Goal: Communication & Community: Answer question/provide support

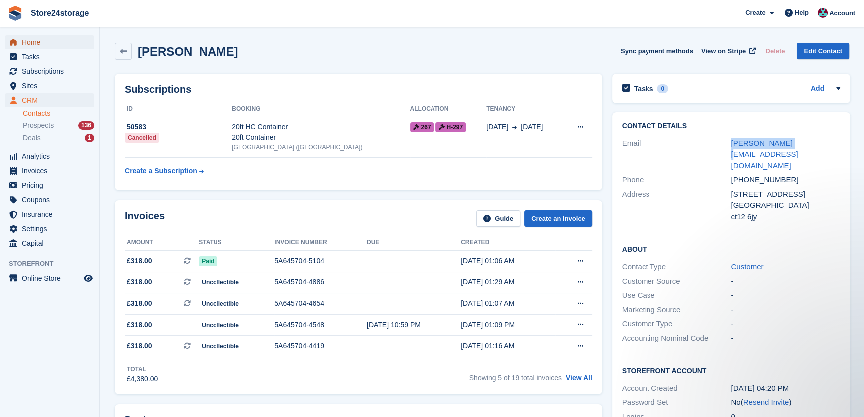
click at [40, 37] on span "Home" at bounding box center [52, 42] width 60 height 14
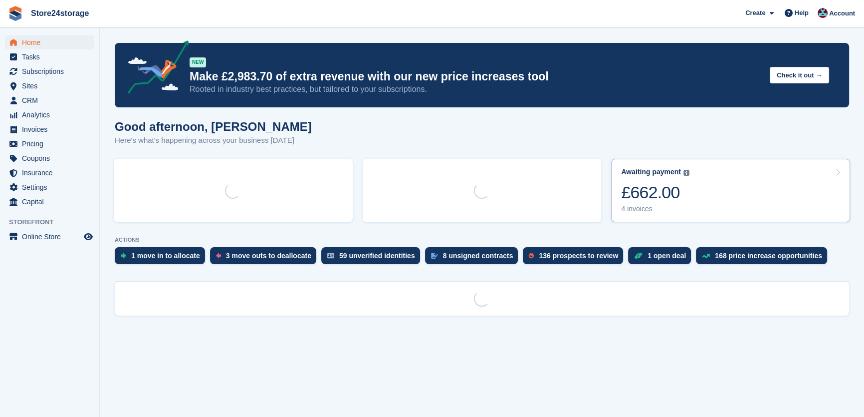
click at [701, 175] on link "Awaiting payment The total outstanding balance on all open invoices. £662.00 4 …" at bounding box center [730, 190] width 239 height 63
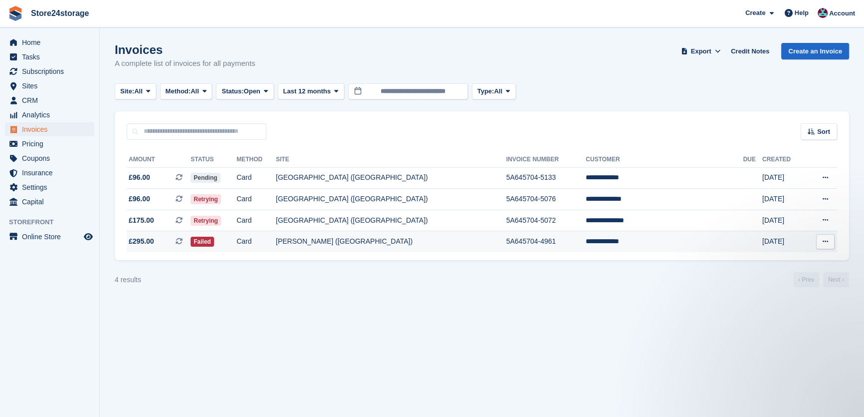
click at [657, 249] on td "**********" at bounding box center [664, 241] width 157 height 21
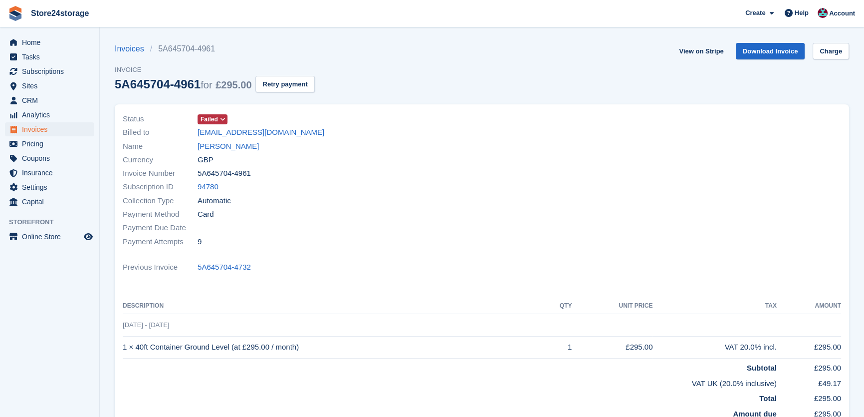
click at [245, 148] on div "Name [PERSON_NAME]" at bounding box center [299, 145] width 353 height 13
click at [240, 145] on link "[PERSON_NAME]" at bounding box center [228, 146] width 61 height 11
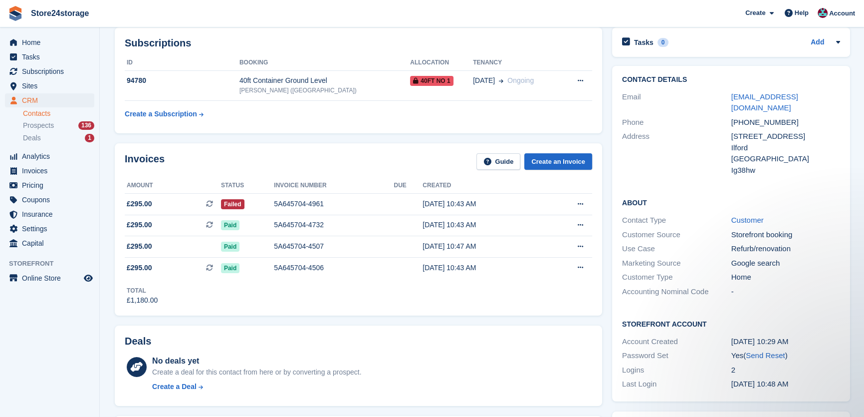
scroll to position [30, 0]
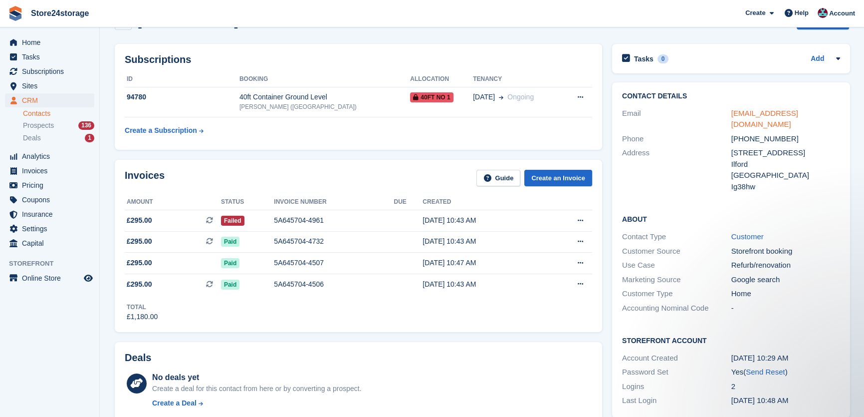
click at [750, 114] on link "[EMAIL_ADDRESS][DOMAIN_NAME]" at bounding box center [764, 119] width 67 height 20
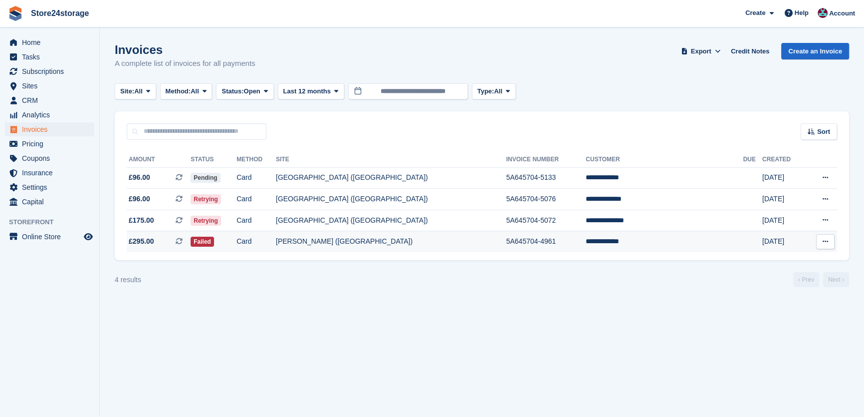
click at [276, 232] on td "Card" at bounding box center [255, 241] width 39 height 21
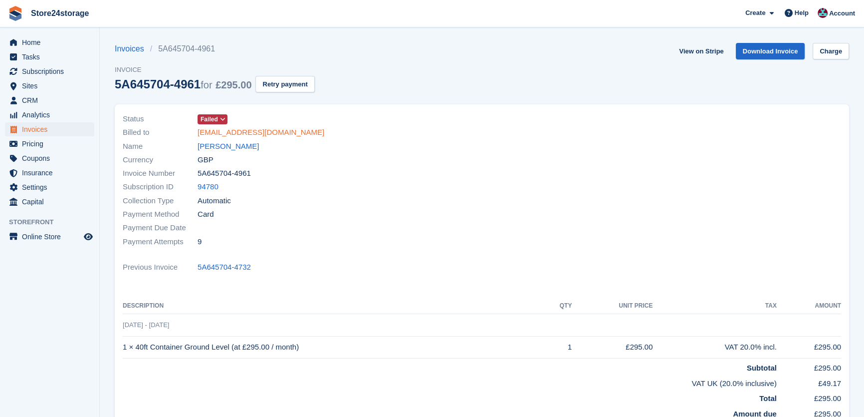
click at [280, 130] on link "[EMAIL_ADDRESS][DOMAIN_NAME]" at bounding box center [261, 132] width 127 height 11
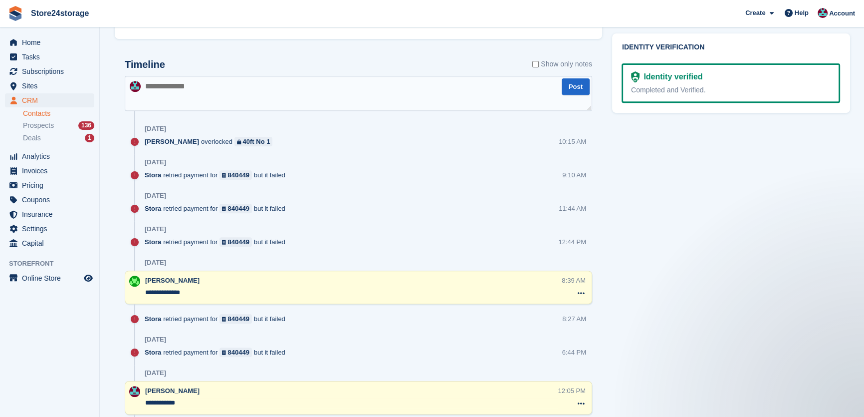
click at [250, 95] on textarea at bounding box center [358, 93] width 467 height 35
type textarea "*"
type textarea "**********"
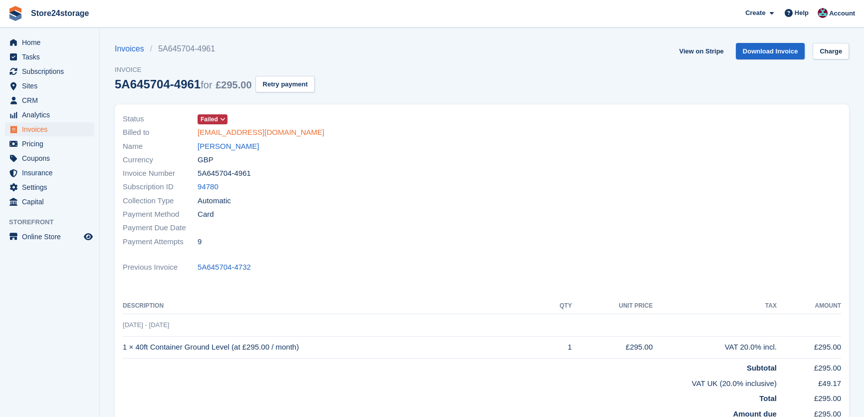
click at [229, 136] on link "[EMAIL_ADDRESS][DOMAIN_NAME]" at bounding box center [261, 132] width 127 height 11
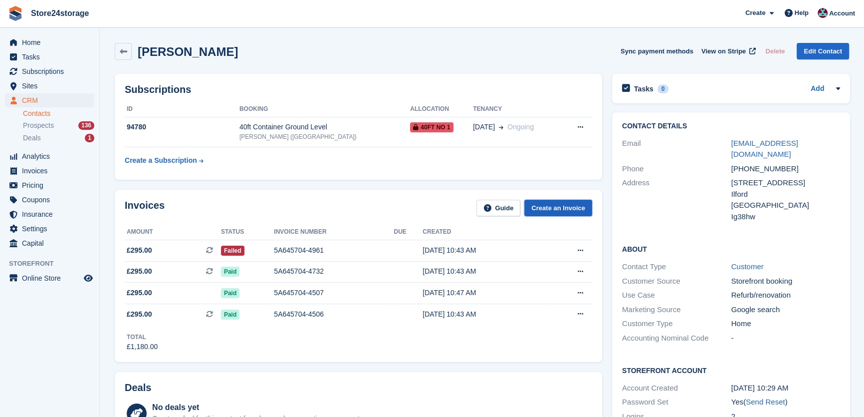
click at [556, 209] on link "Create an Invoice" at bounding box center [558, 208] width 68 height 16
click at [301, 266] on div "5A645704-4732" at bounding box center [334, 271] width 120 height 10
click at [332, 254] on div "5A645704-4961" at bounding box center [334, 250] width 120 height 10
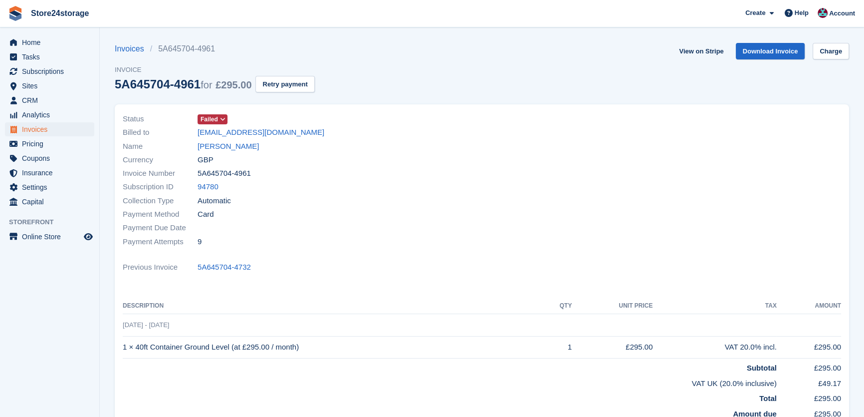
drag, startPoint x: 224, startPoint y: 367, endPoint x: 225, endPoint y: 352, distance: 14.5
click at [224, 367] on td "Subtotal" at bounding box center [450, 365] width 654 height 15
click at [225, 349] on td "1 × 40ft Container Ground Level (at £295.00 / month)" at bounding box center [333, 347] width 420 height 22
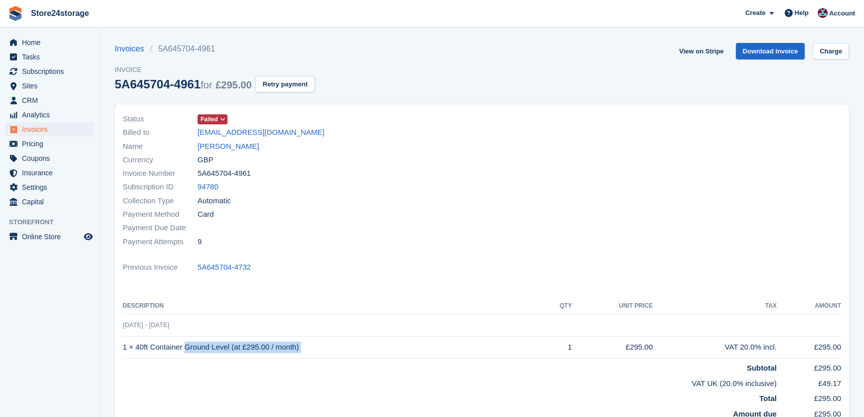
copy tr "1 × 40ft Container Ground Level (at £295.00 / month)"
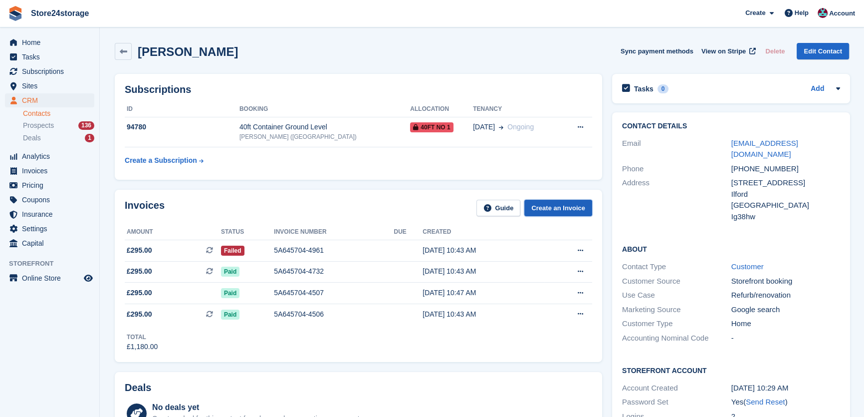
click at [551, 208] on link "Create an Invoice" at bounding box center [558, 208] width 68 height 16
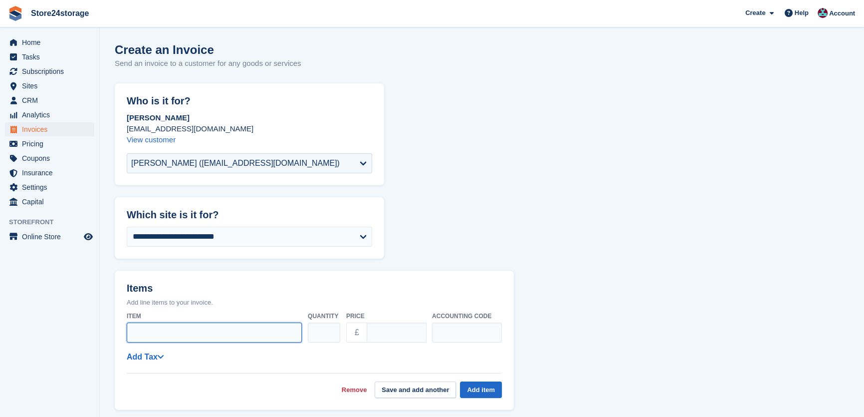
paste input "**********"
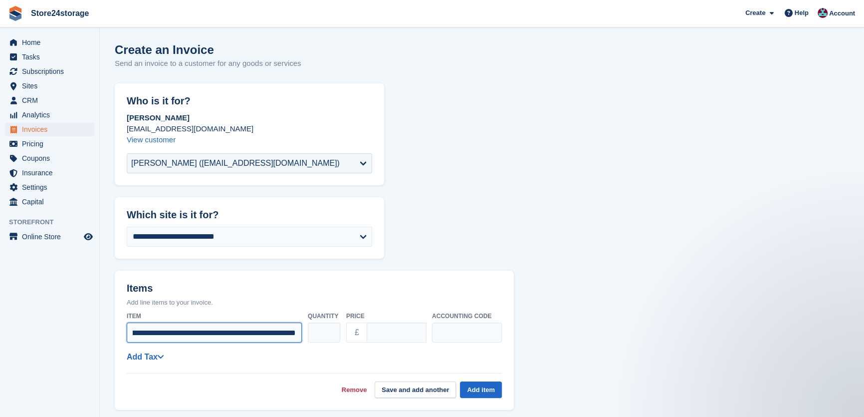
scroll to position [0, 103]
type input "**********"
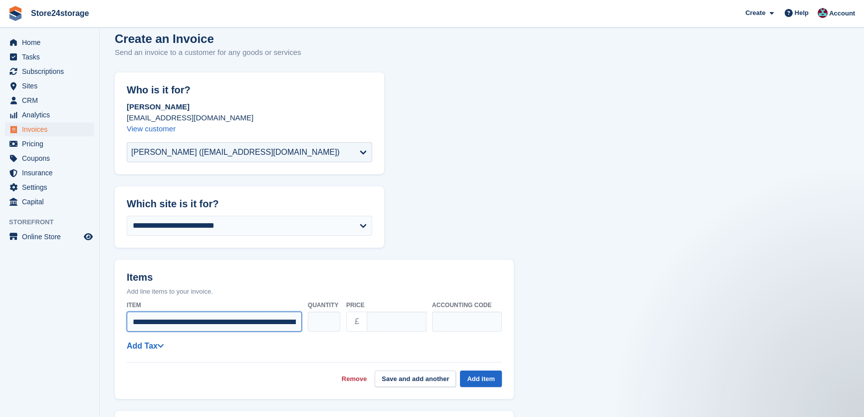
scroll to position [60, 0]
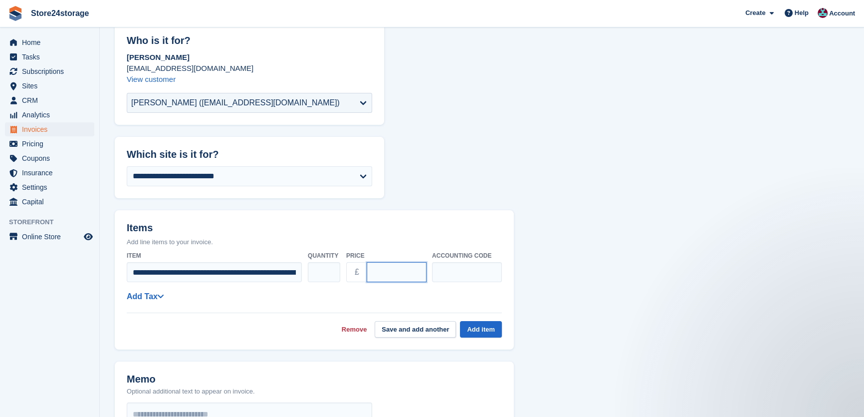
click at [375, 272] on input "****" at bounding box center [397, 272] width 60 height 20
type input "******"
click at [153, 296] on link "Add Tax" at bounding box center [145, 296] width 37 height 8
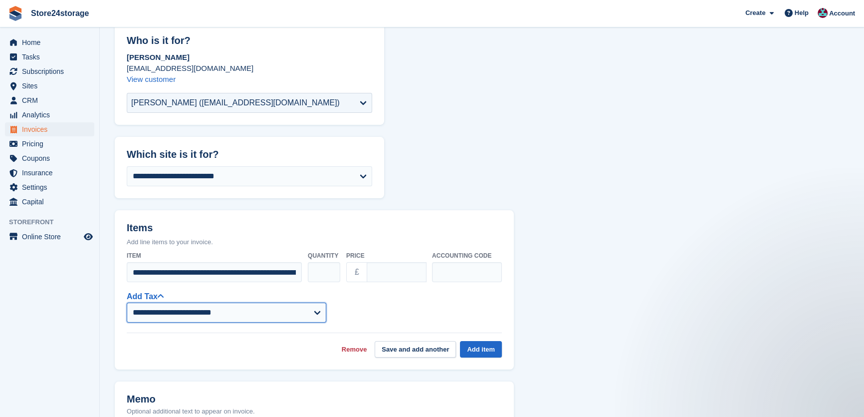
click at [157, 311] on select "**********" at bounding box center [227, 312] width 200 height 20
select select "***"
click at [127, 302] on select "**********" at bounding box center [227, 312] width 200 height 20
click at [486, 350] on button "Add item" at bounding box center [481, 349] width 42 height 16
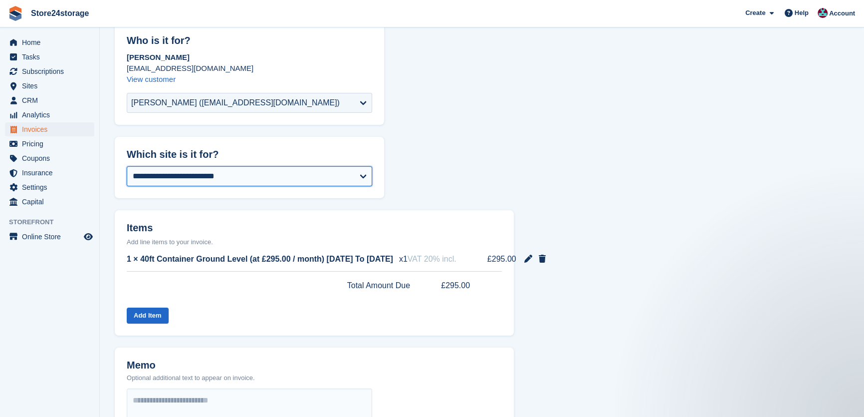
click at [207, 184] on select "**********" at bounding box center [249, 176] width 245 height 20
select select "***"
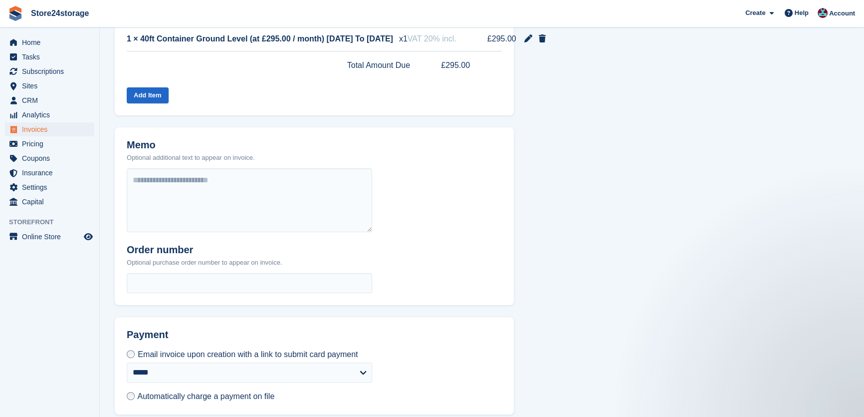
scroll to position [324, 0]
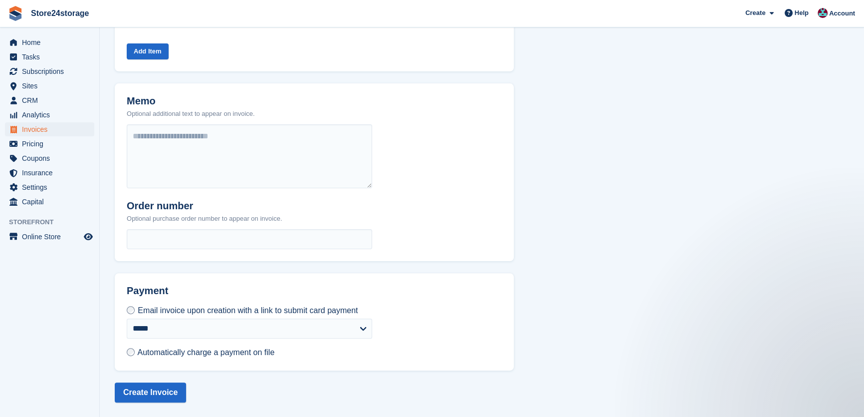
click at [190, 349] on span "Automatically charge a payment on file" at bounding box center [205, 352] width 137 height 8
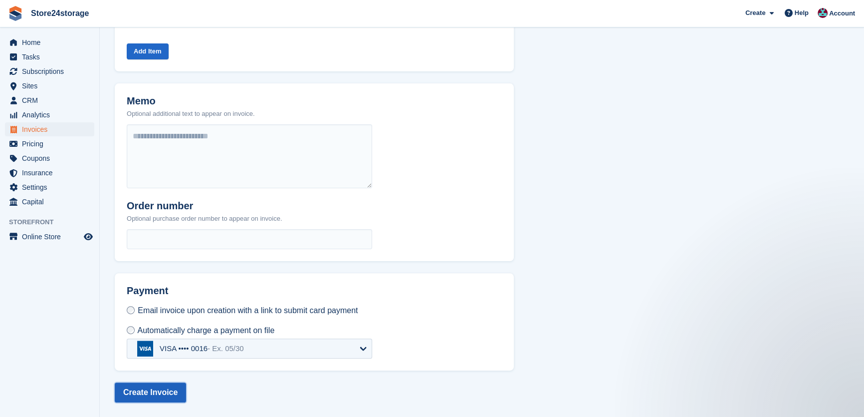
click at [130, 388] on button "Create Invoice" at bounding box center [150, 392] width 71 height 20
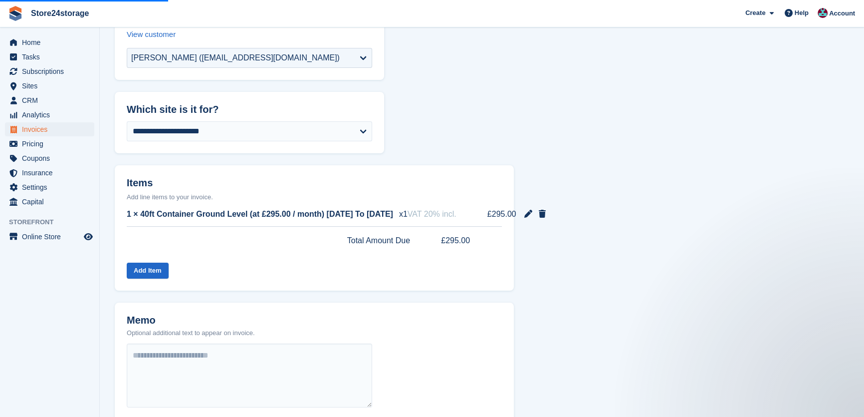
scroll to position [82, 0]
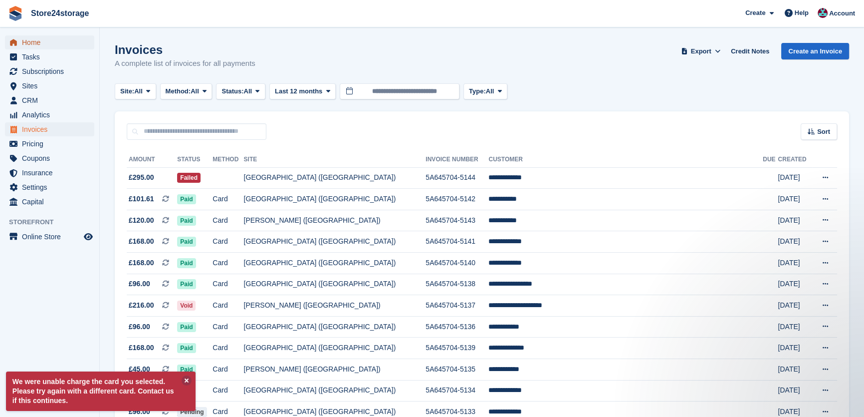
click at [50, 49] on span "Home" at bounding box center [52, 42] width 60 height 14
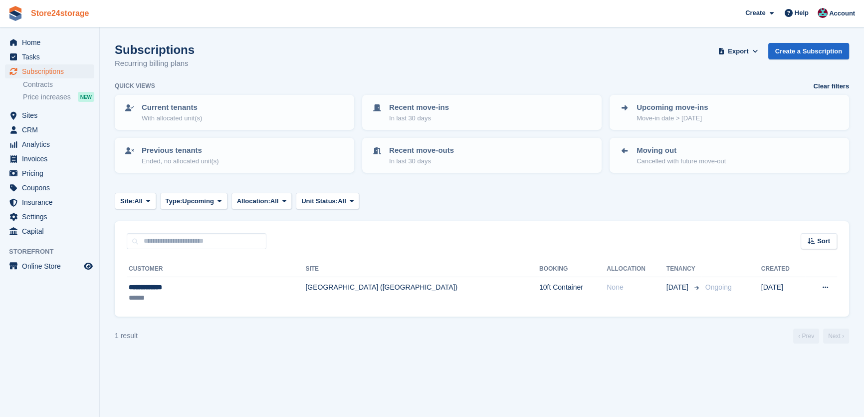
click at [69, 14] on link "Store24storage" at bounding box center [60, 13] width 66 height 16
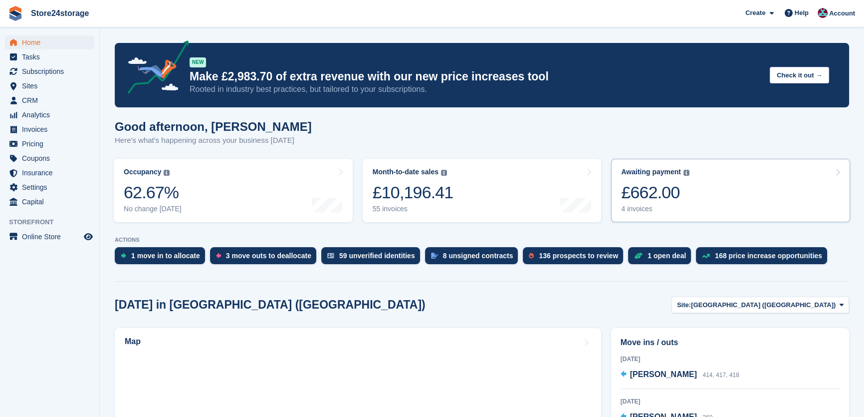
click at [657, 212] on div "4 invoices" at bounding box center [655, 209] width 68 height 8
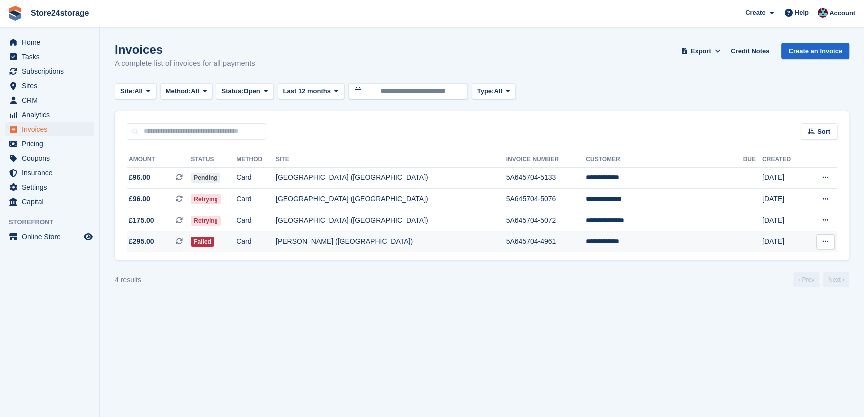
click at [365, 236] on td "[PERSON_NAME] ([GEOGRAPHIC_DATA])" at bounding box center [391, 241] width 230 height 21
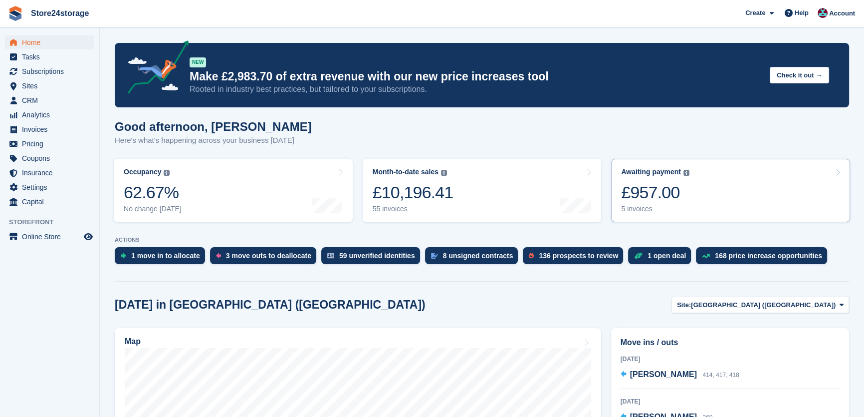
click at [694, 205] on link "Awaiting payment The total outstanding balance on all open invoices. £957.00 5 …" at bounding box center [730, 190] width 239 height 63
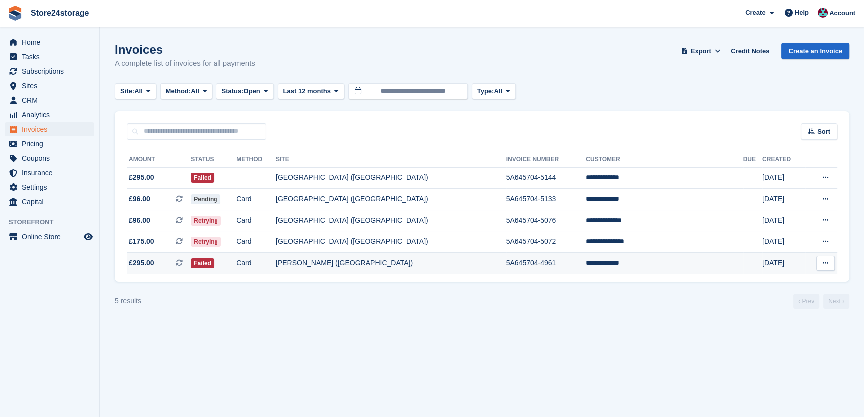
click at [524, 259] on td "5A645704-4961" at bounding box center [546, 262] width 80 height 21
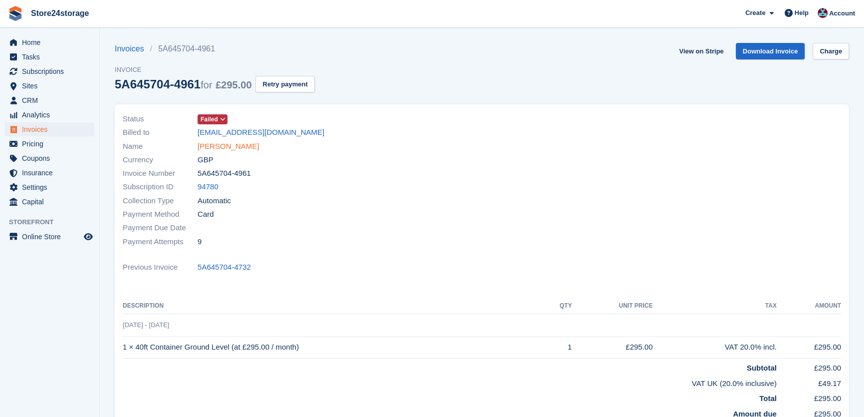
click at [236, 148] on link "[PERSON_NAME]" at bounding box center [228, 146] width 61 height 11
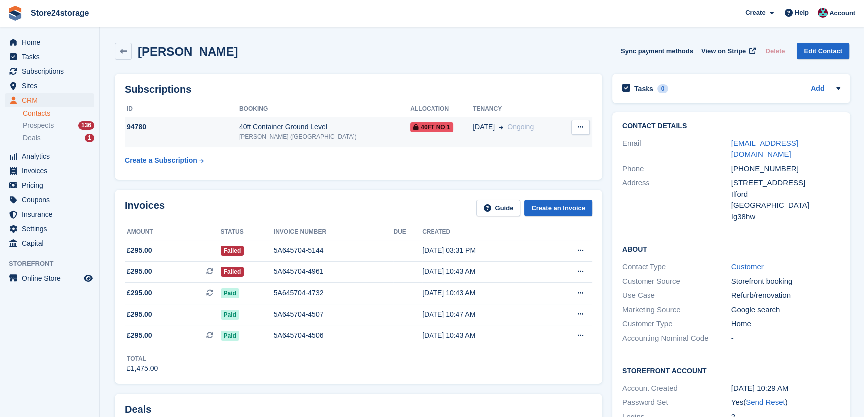
click at [135, 129] on div "94780" at bounding box center [182, 127] width 115 height 10
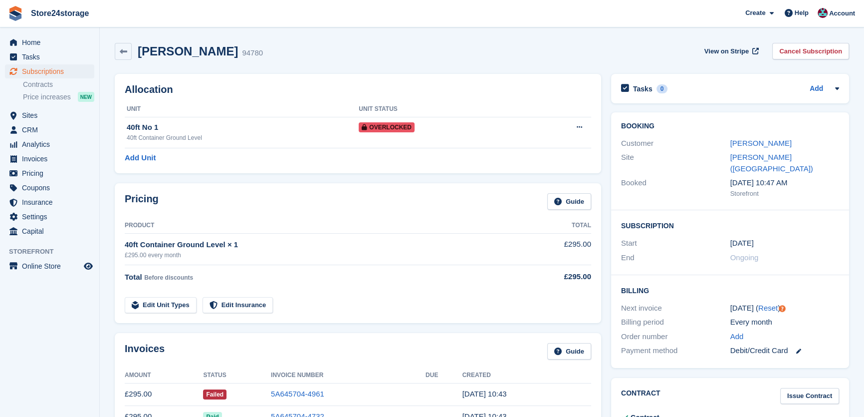
click at [174, 48] on h2 "[PERSON_NAME]" at bounding box center [188, 50] width 100 height 13
click at [242, 48] on div "94780" at bounding box center [252, 52] width 21 height 11
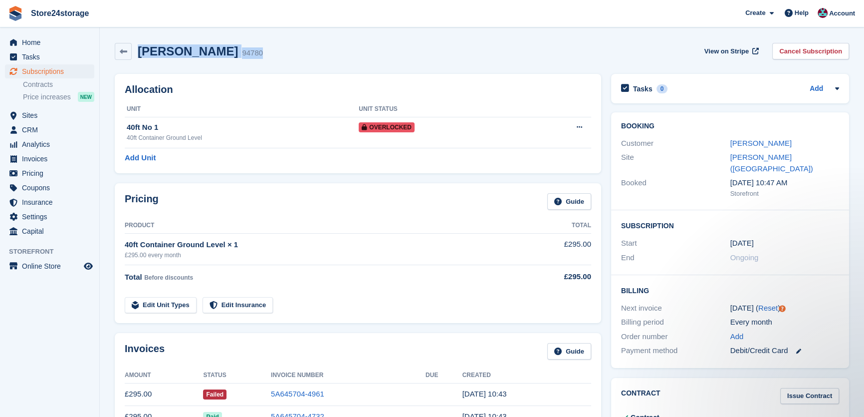
drag, startPoint x: 238, startPoint y: 51, endPoint x: 139, endPoint y: 51, distance: 99.8
click at [139, 51] on div "Claudiu Nania 94780 View on Stripe Cancel Subscription" at bounding box center [482, 51] width 734 height 17
copy div "Claudiu Nania 94780"
click at [806, 12] on span "Help" at bounding box center [802, 13] width 14 height 10
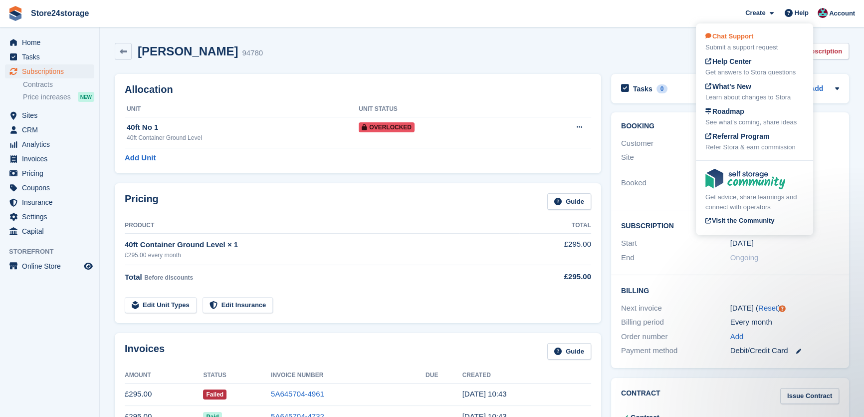
click at [751, 40] on div "Chat Support Submit a support request" at bounding box center [754, 41] width 98 height 21
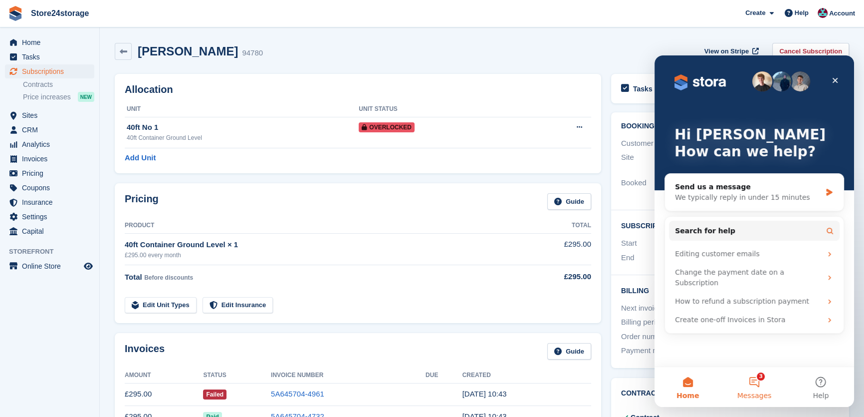
click at [747, 387] on button "3 Messages" at bounding box center [754, 387] width 66 height 40
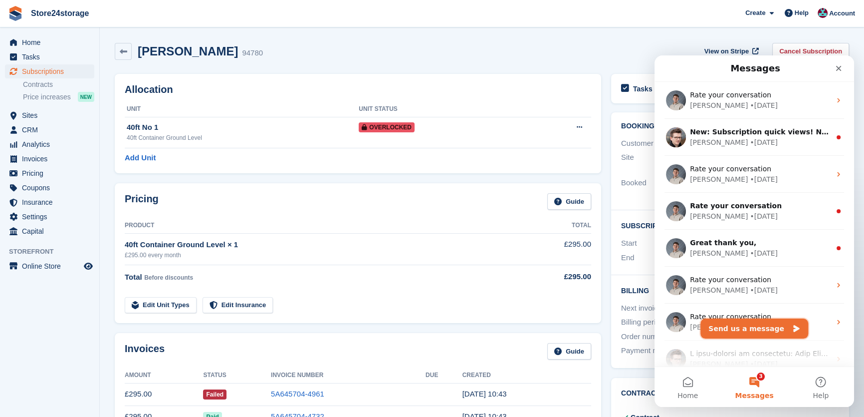
click at [745, 329] on button "Send us a message" at bounding box center [754, 328] width 108 height 20
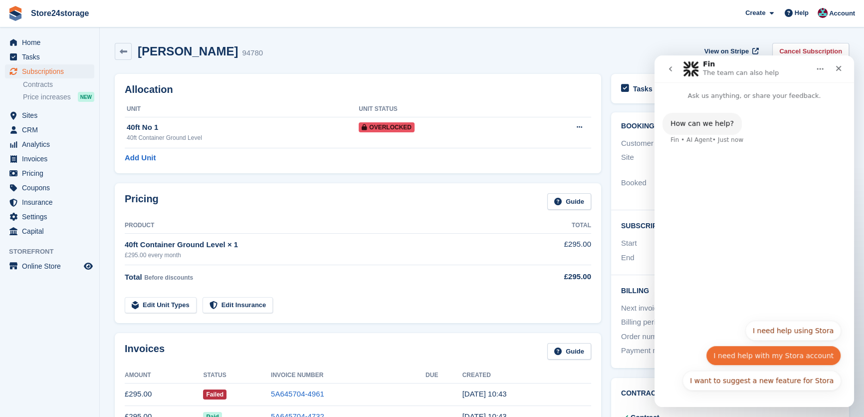
click at [777, 357] on button "I need help with my Stora account" at bounding box center [773, 355] width 135 height 20
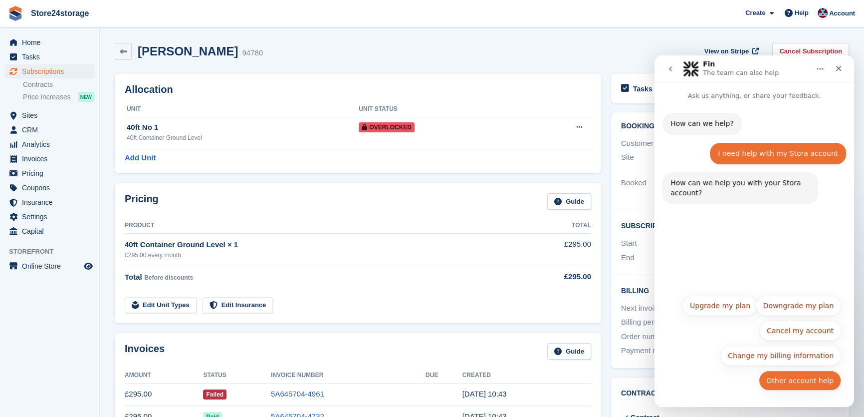
click at [808, 385] on button "Other account help" at bounding box center [800, 380] width 82 height 20
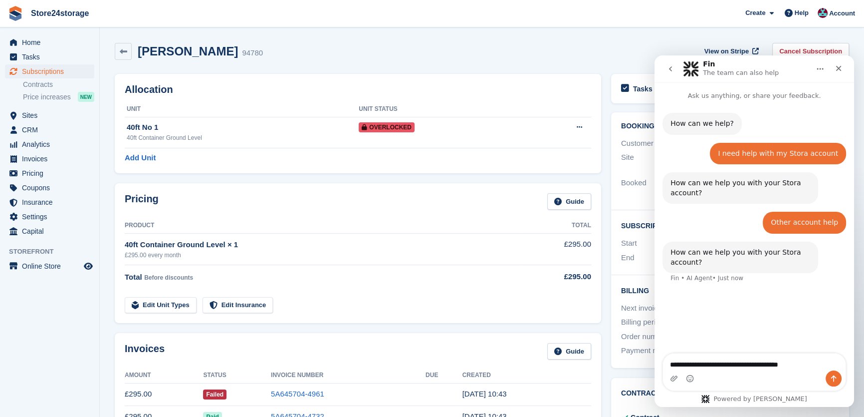
type textarea "**********"
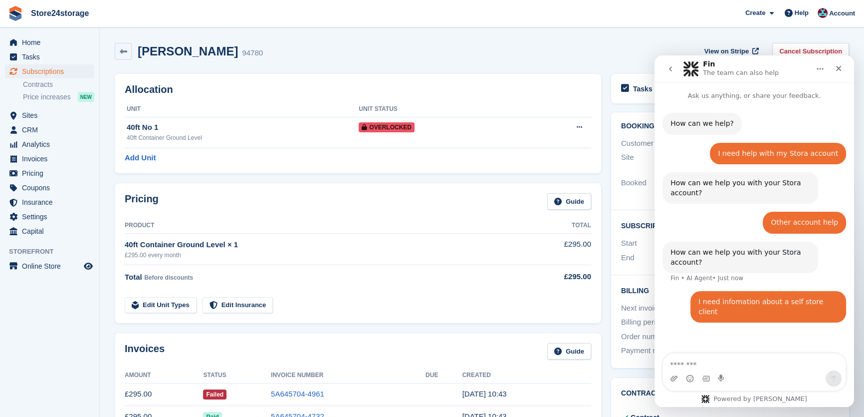
type textarea "**********"
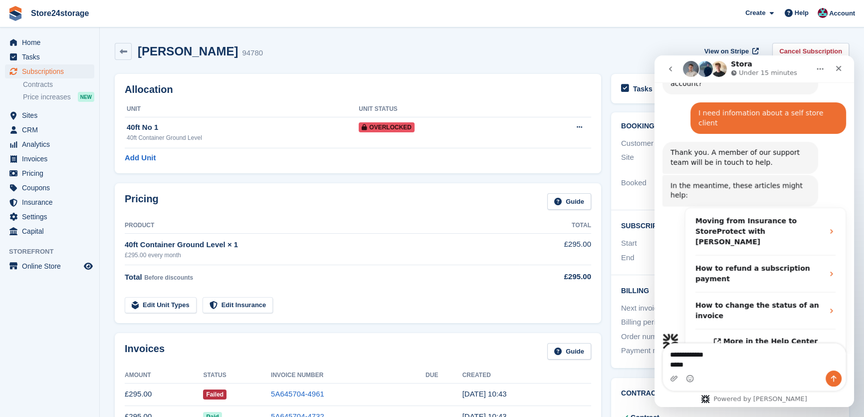
scroll to position [176, 0]
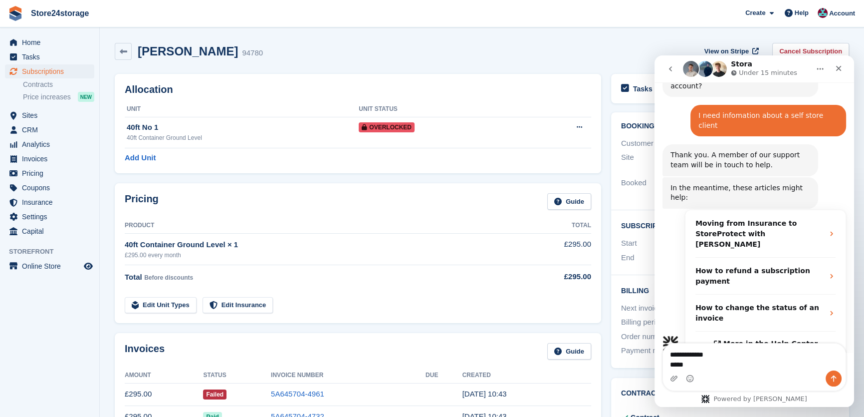
drag, startPoint x: 703, startPoint y: 362, endPoint x: 663, endPoint y: 354, distance: 40.8
click at [663, 354] on textarea "**********" at bounding box center [754, 356] width 183 height 27
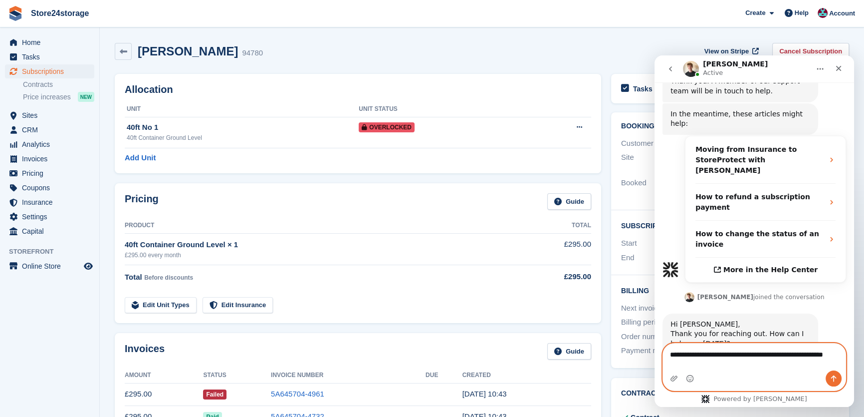
scroll to position [260, 0]
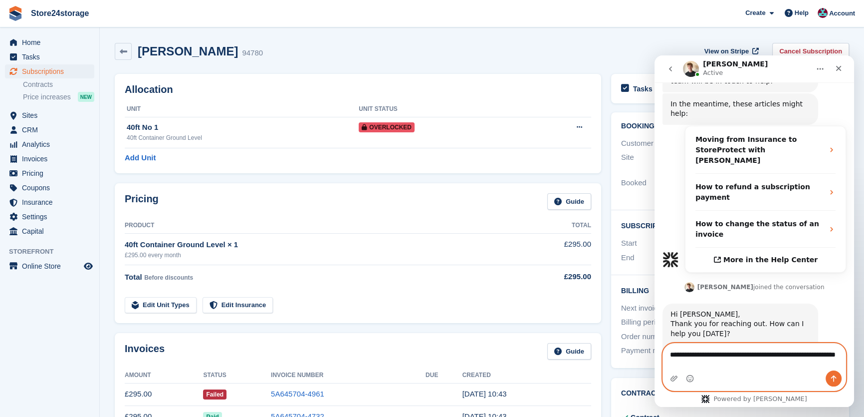
type textarea "**********"
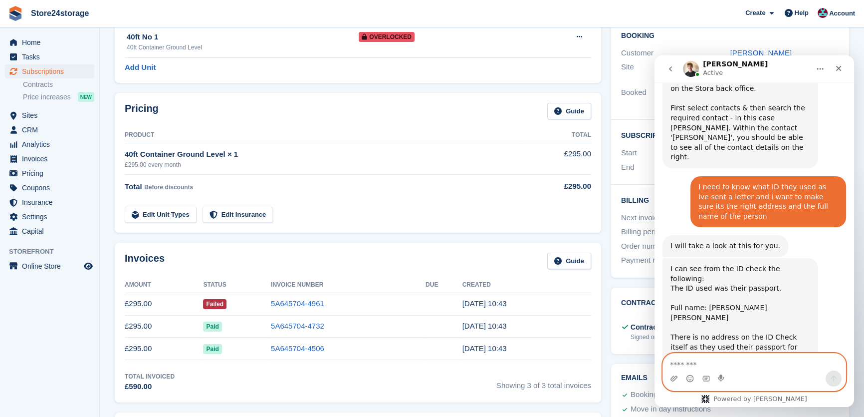
scroll to position [808, 0]
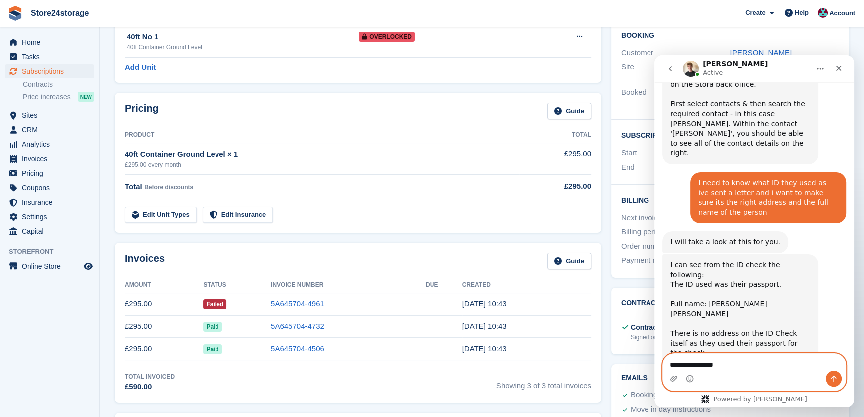
type textarea "**********"
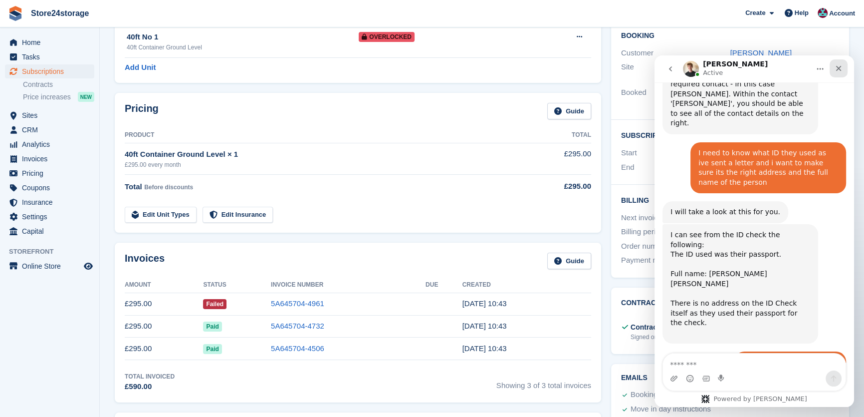
click at [837, 70] on icon "Close" at bounding box center [839, 68] width 8 height 8
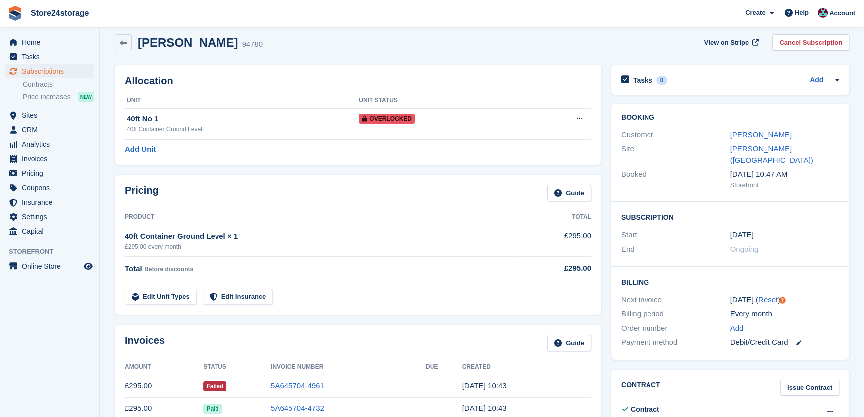
scroll to position [0, 0]
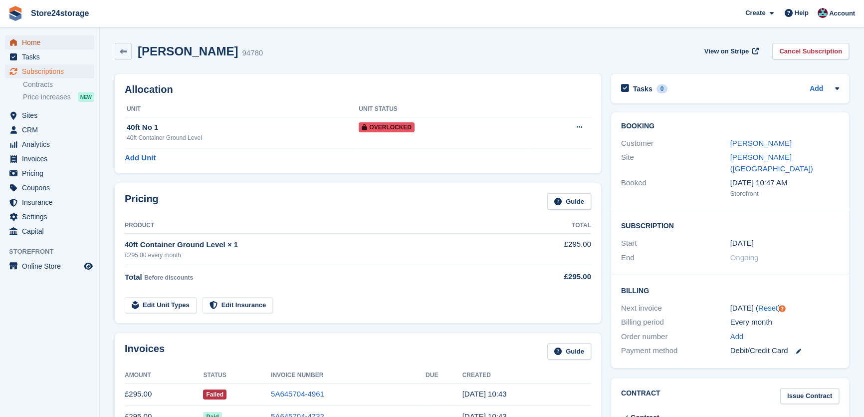
click at [50, 47] on span "Home" at bounding box center [52, 42] width 60 height 14
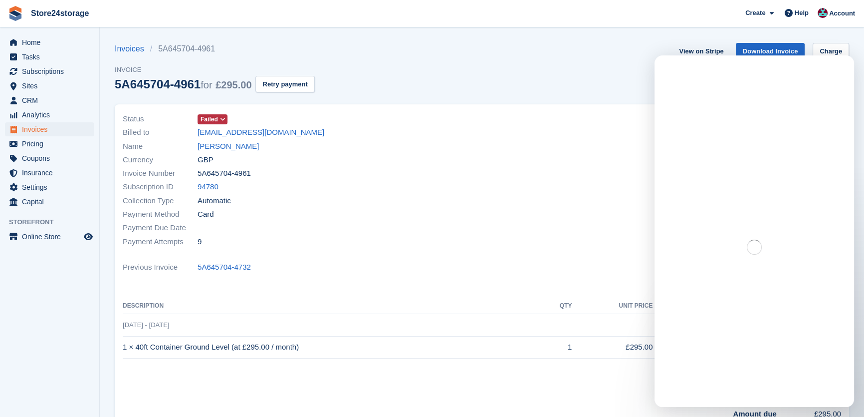
click at [225, 139] on div "Name [PERSON_NAME]" at bounding box center [299, 145] width 353 height 13
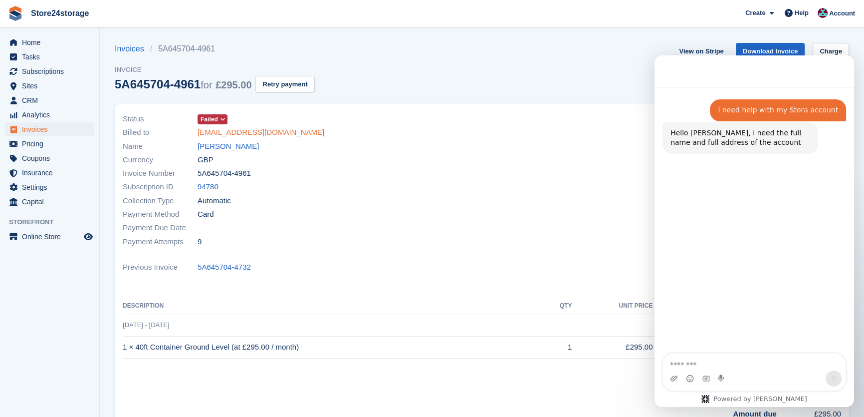
click at [226, 138] on link "[EMAIL_ADDRESS][DOMAIN_NAME]" at bounding box center [261, 132] width 127 height 11
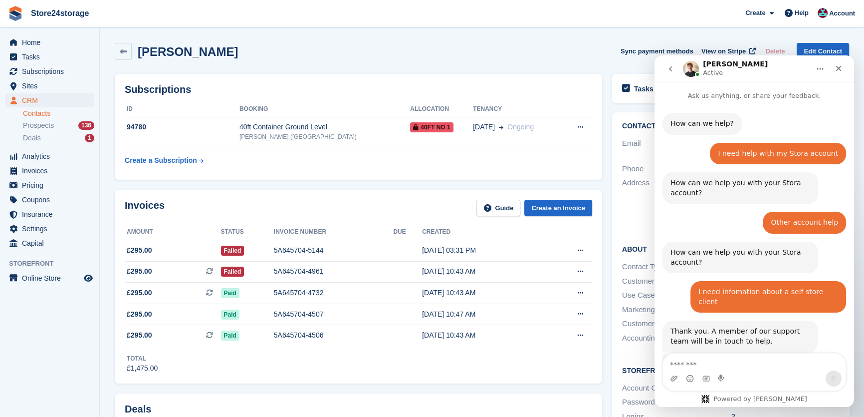
click at [205, 54] on h2 "[PERSON_NAME]" at bounding box center [188, 51] width 100 height 13
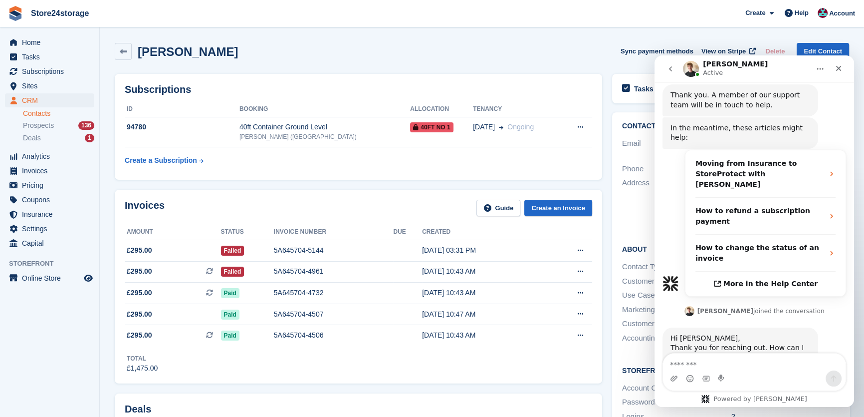
click at [206, 54] on h2 "[PERSON_NAME]" at bounding box center [188, 51] width 100 height 13
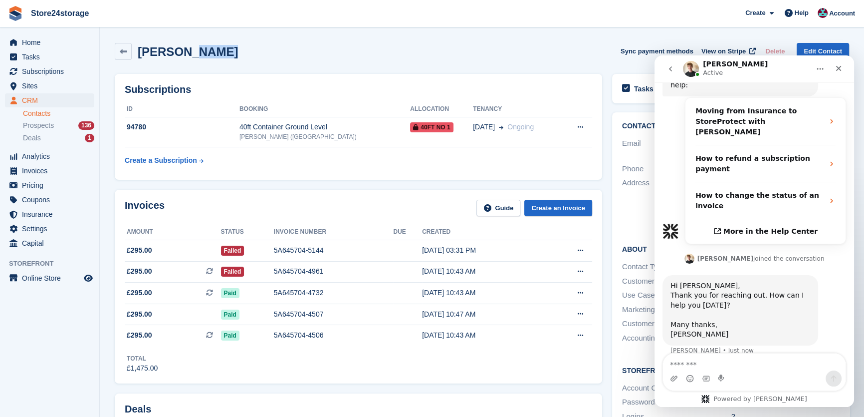
click at [206, 54] on h2 "[PERSON_NAME]" at bounding box center [188, 51] width 100 height 13
copy div "[PERSON_NAME] Sync payment methods View on Stripe Delete Edit Contact"
click at [145, 127] on div "94780" at bounding box center [182, 127] width 115 height 10
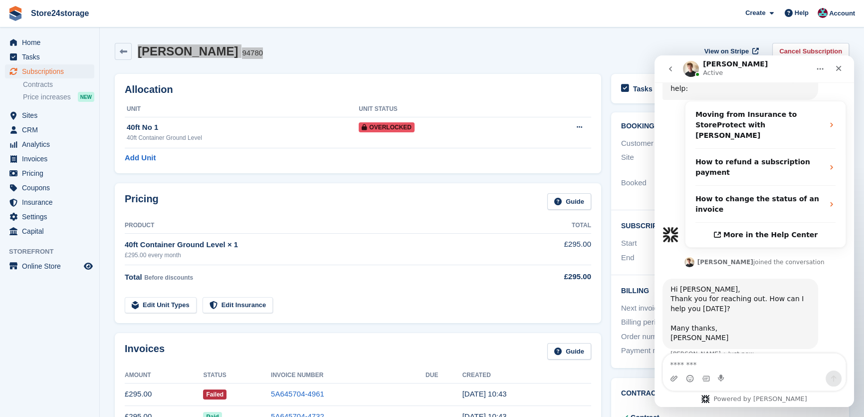
scroll to position [289, 0]
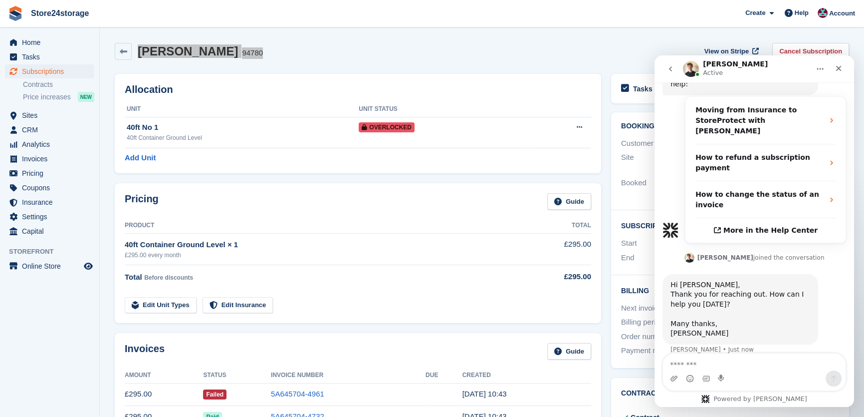
drag, startPoint x: 230, startPoint y: 52, endPoint x: 140, endPoint y: 50, distance: 90.8
click at [140, 50] on div "Claudiu Nania 94780 View on Stripe Cancel Subscription" at bounding box center [482, 51] width 734 height 17
copy div "Claudiu Nania 94780"
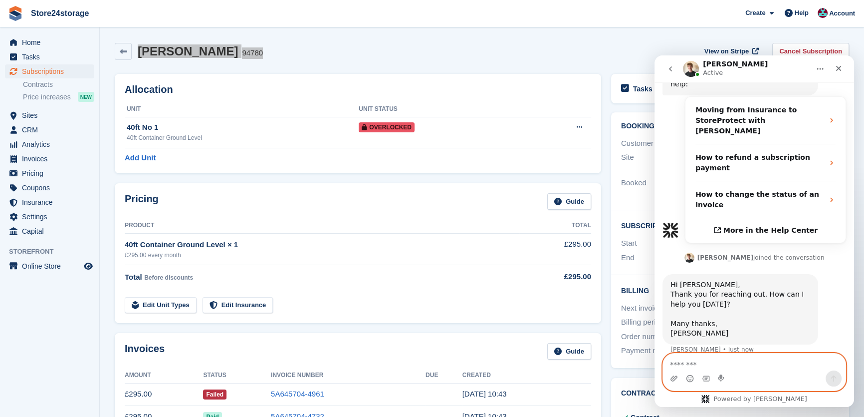
click at [703, 364] on textarea "Message…" at bounding box center [754, 361] width 183 height 17
paste textarea "**********"
type textarea "**********"
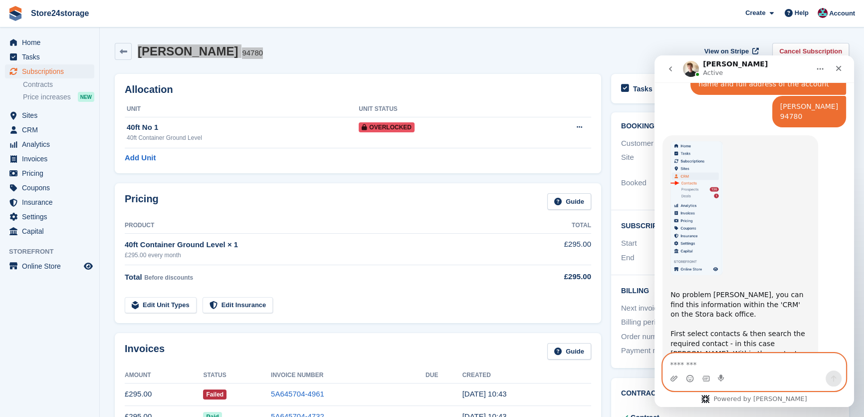
scroll to position [578, 0]
click at [719, 359] on textarea "Message…" at bounding box center [754, 361] width 183 height 17
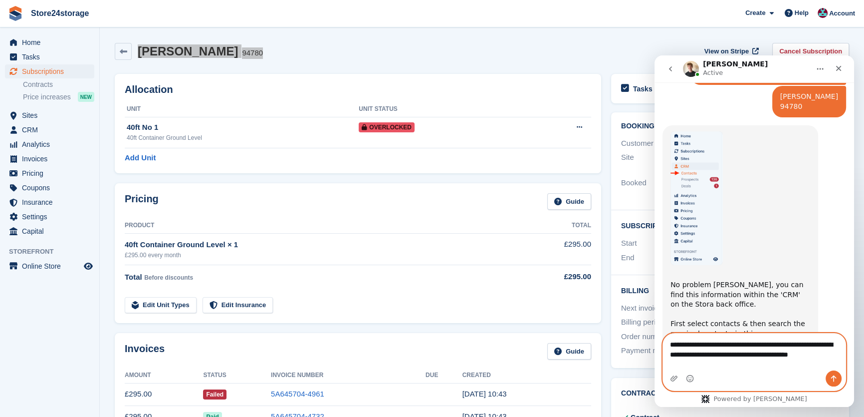
scroll to position [598, 0]
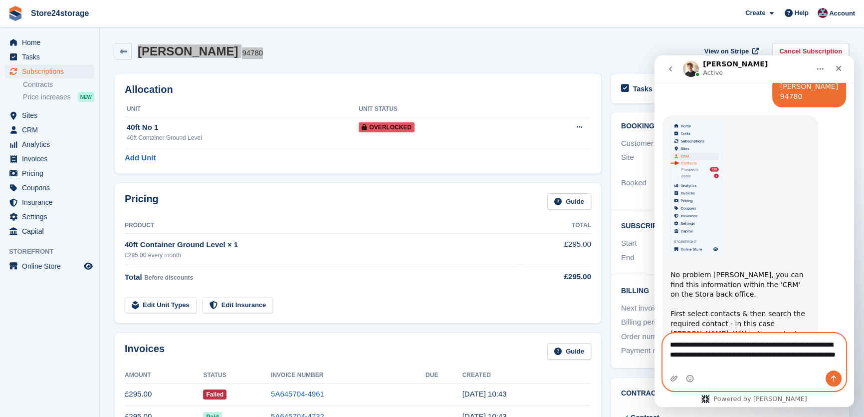
type textarea "**********"
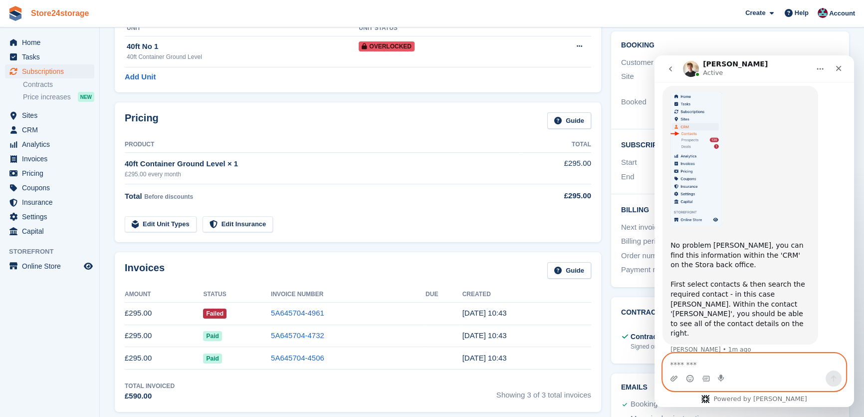
scroll to position [75, 0]
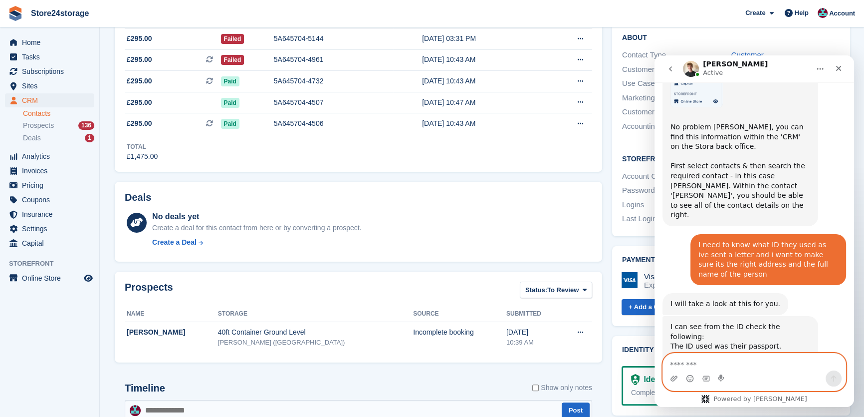
scroll to position [748, 0]
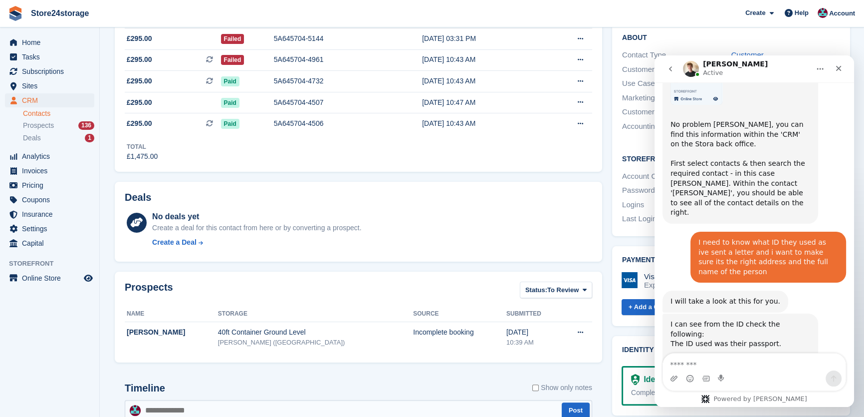
drag, startPoint x: 788, startPoint y: 282, endPoint x: 730, endPoint y: 285, distance: 57.9
click at [730, 319] on div "I can see from the ID check the following: The ID used was their passport. Full…" at bounding box center [740, 373] width 140 height 108
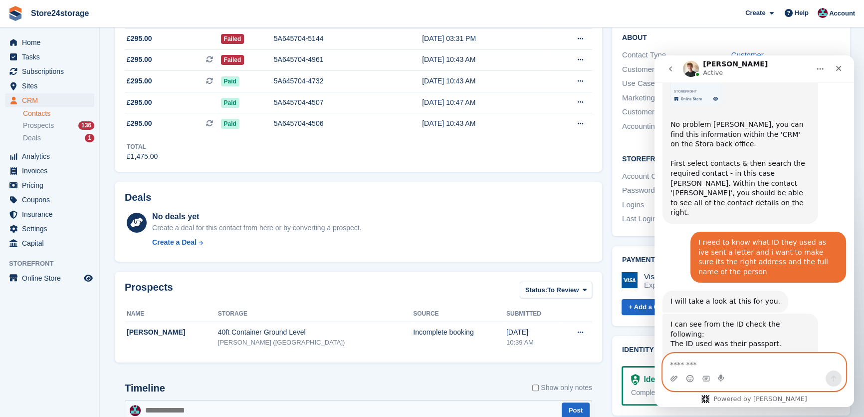
click at [752, 369] on textarea "Message…" at bounding box center [754, 361] width 183 height 17
type textarea "*"
type textarea "**********"
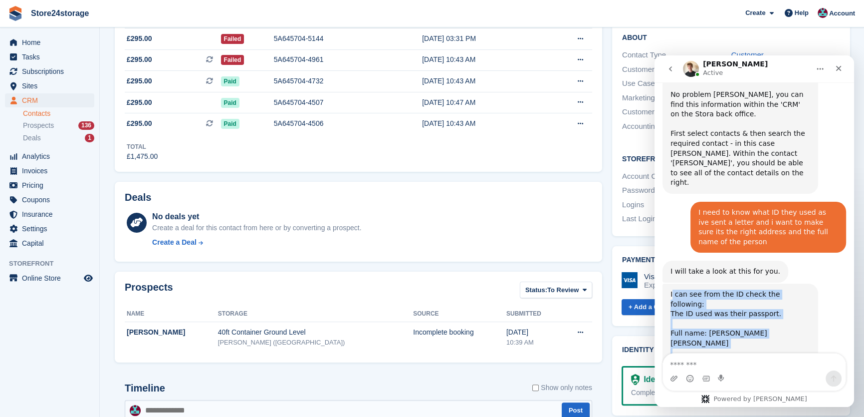
drag, startPoint x: 671, startPoint y: 224, endPoint x: 787, endPoint y: 281, distance: 128.3
click at [787, 289] on div "I can see from the ID check the following: The ID used was their passport. Full…" at bounding box center [740, 343] width 140 height 108
copy div "can see from the ID check the following: The ID used was their passport. Full n…"
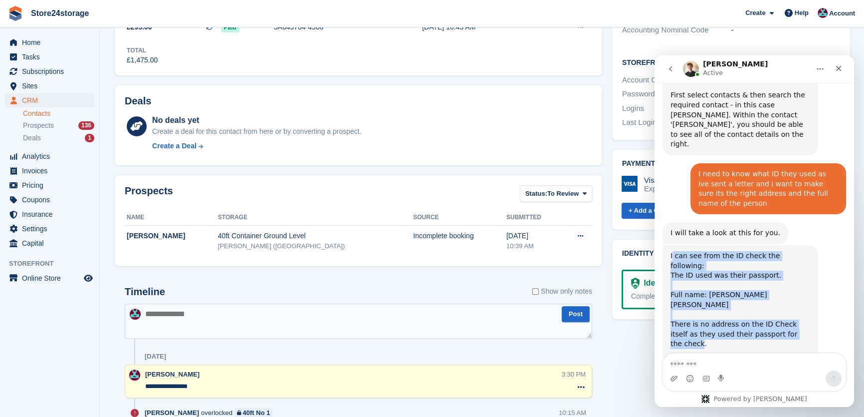
scroll to position [317, 0]
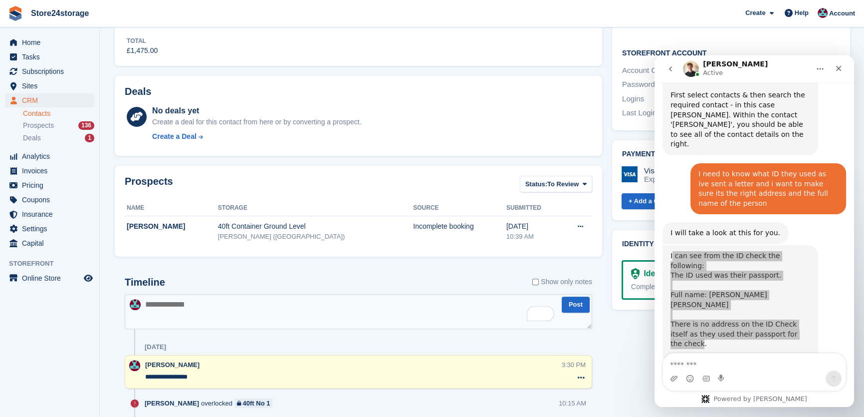
paste textarea "**********"
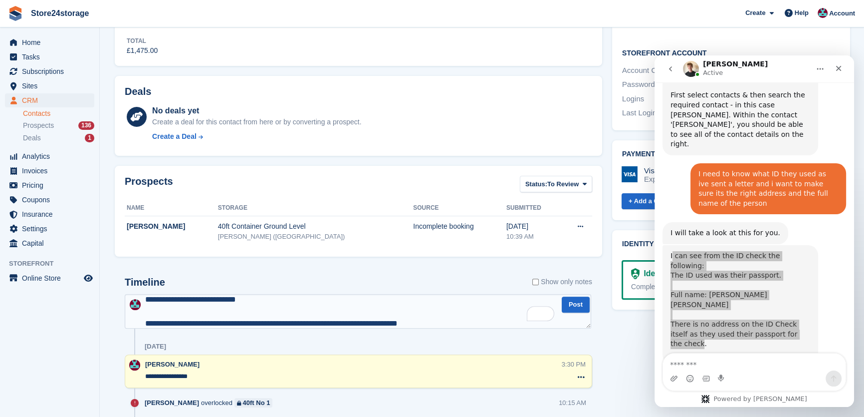
scroll to position [41, 0]
type textarea "**********"
click at [573, 299] on button "Post" at bounding box center [576, 304] width 28 height 16
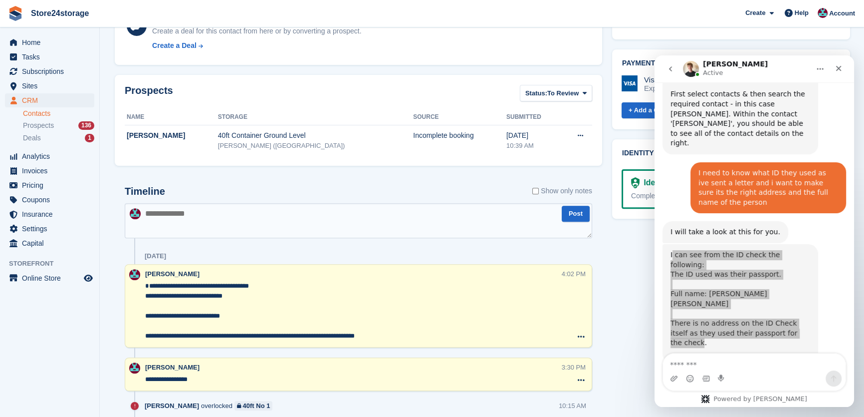
scroll to position [838, 0]
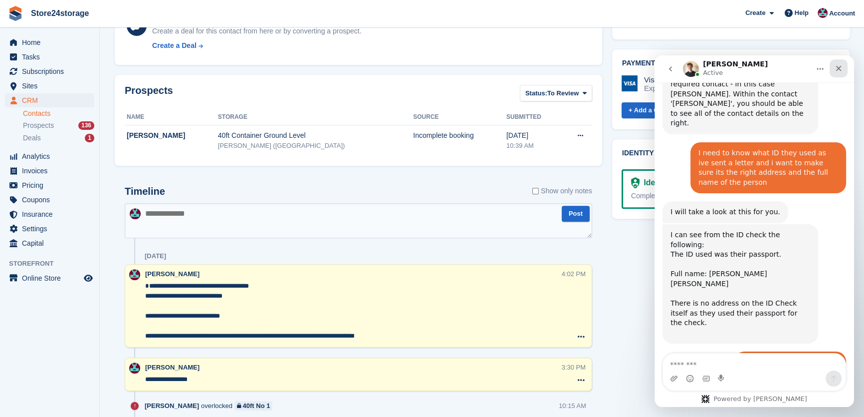
click at [838, 72] on icon "Close" at bounding box center [839, 68] width 8 height 8
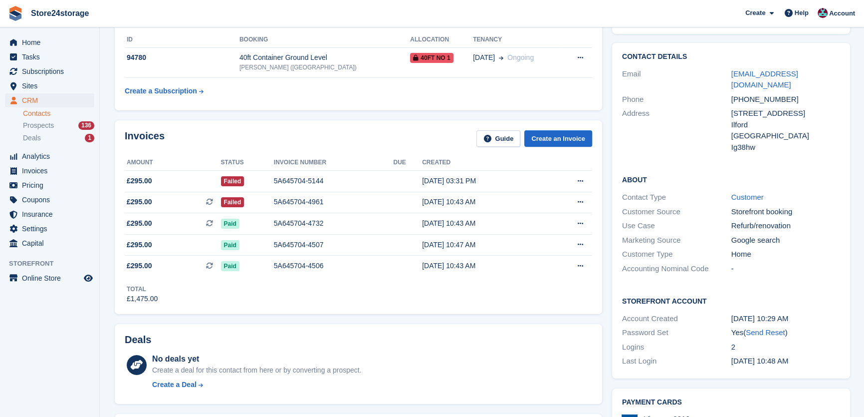
scroll to position [60, 0]
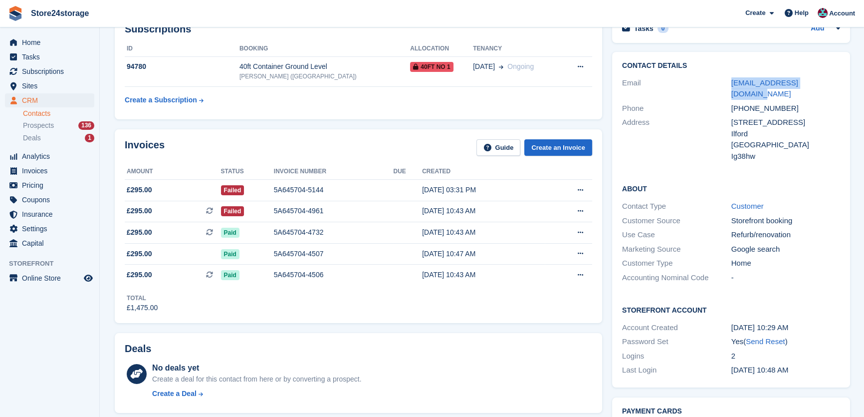
drag, startPoint x: 818, startPoint y: 85, endPoint x: 729, endPoint y: 88, distance: 88.3
click at [729, 88] on div "Email claudiunania2@gmail.com" at bounding box center [731, 88] width 218 height 25
copy div "claudiunania2@gmail.com"
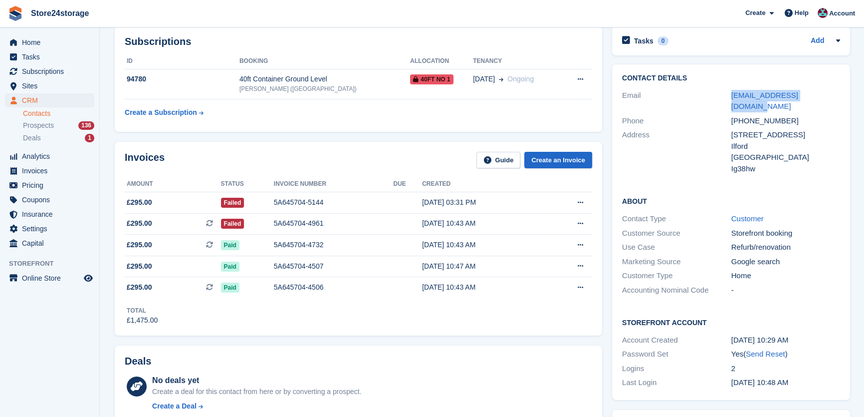
scroll to position [0, 0]
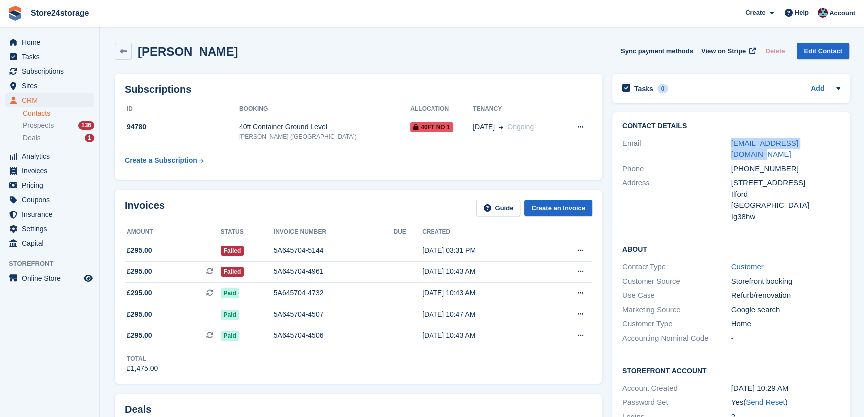
click at [170, 49] on h2 "Claudiu Nania" at bounding box center [188, 51] width 100 height 13
copy h2 "Claudiu"
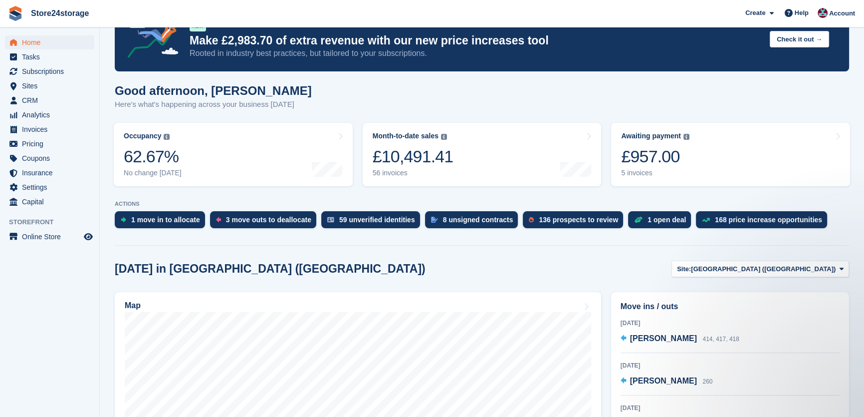
scroll to position [15, 0]
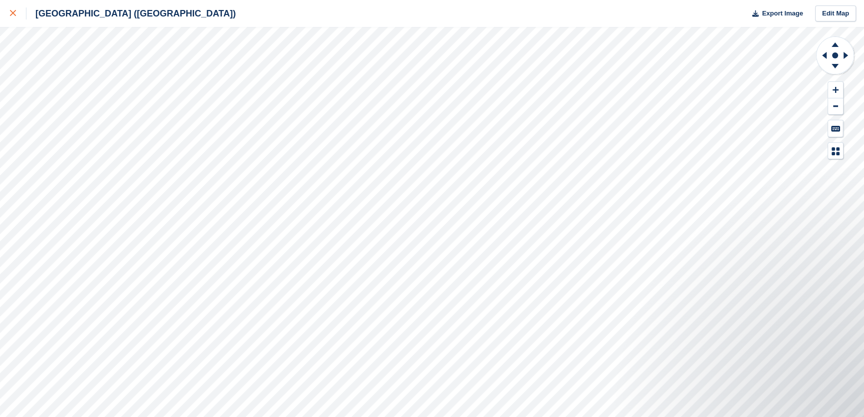
click at [15, 14] on icon at bounding box center [13, 13] width 6 height 6
click at [14, 16] on div at bounding box center [18, 13] width 16 height 12
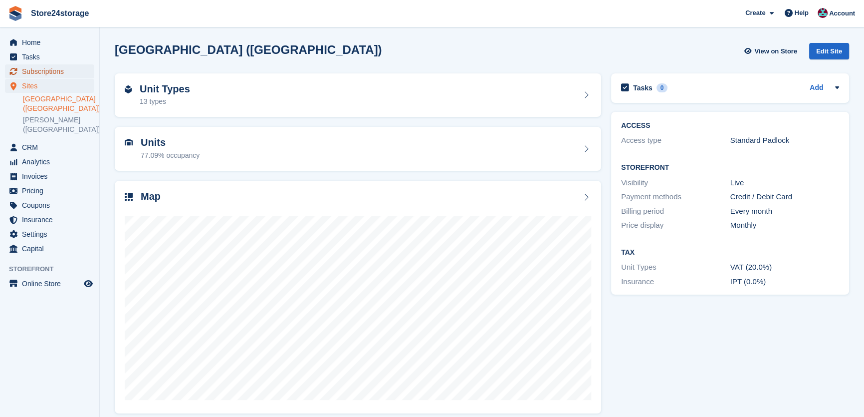
click at [64, 72] on span "Subscriptions" at bounding box center [52, 71] width 60 height 14
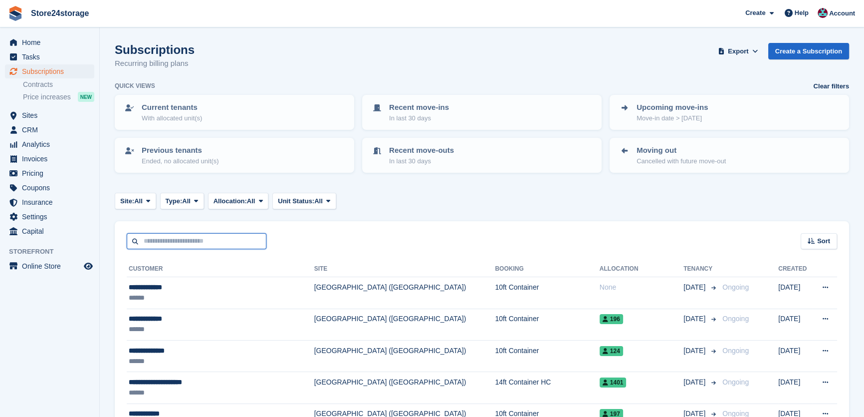
click at [174, 234] on input "text" at bounding box center [197, 241] width 140 height 16
type input "*****"
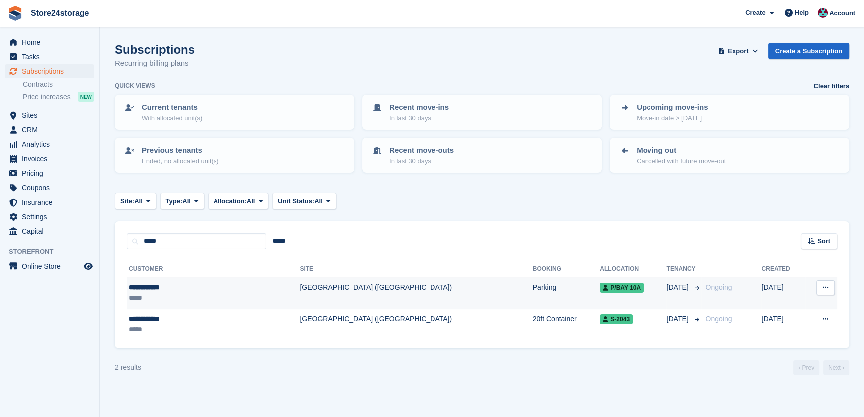
click at [202, 287] on div "**********" at bounding box center [184, 287] width 111 height 10
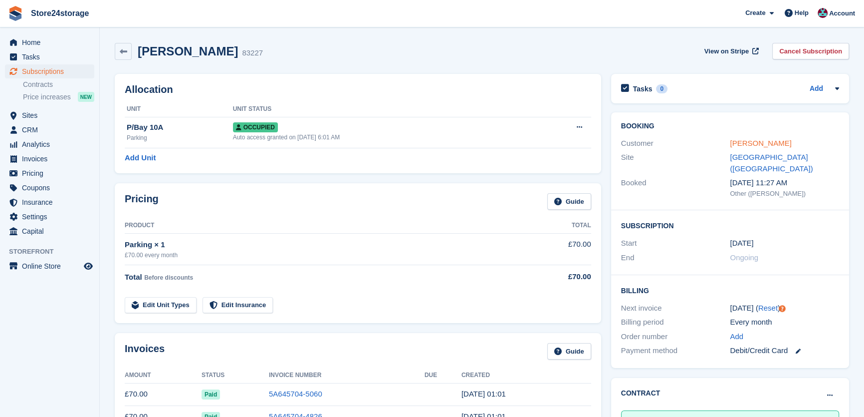
click at [768, 143] on link "[PERSON_NAME]" at bounding box center [760, 143] width 61 height 8
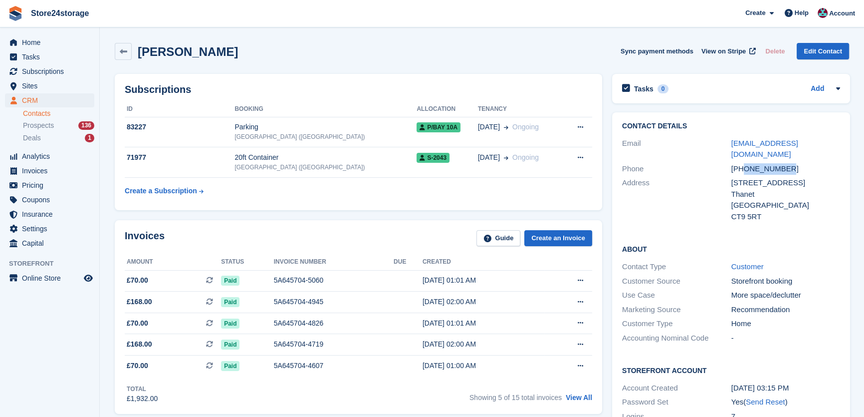
drag, startPoint x: 788, startPoint y: 157, endPoint x: 744, endPoint y: 157, distance: 43.9
click at [744, 163] on div "[PHONE_NUMBER]" at bounding box center [785, 168] width 109 height 11
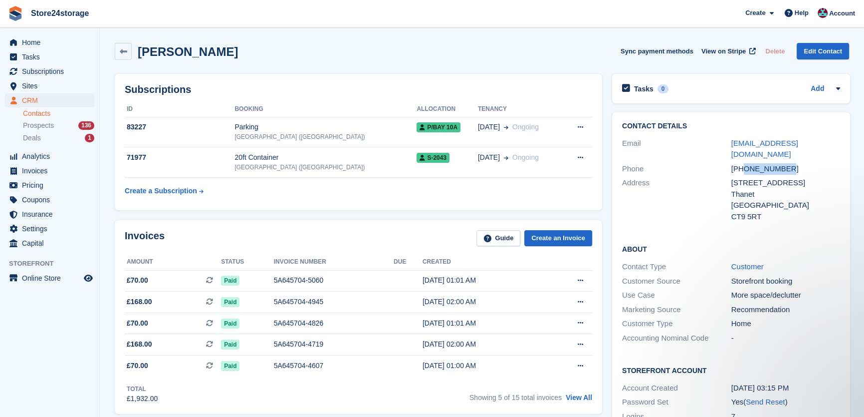
copy div "7380519120"
